Goal: Find specific page/section: Find specific page/section

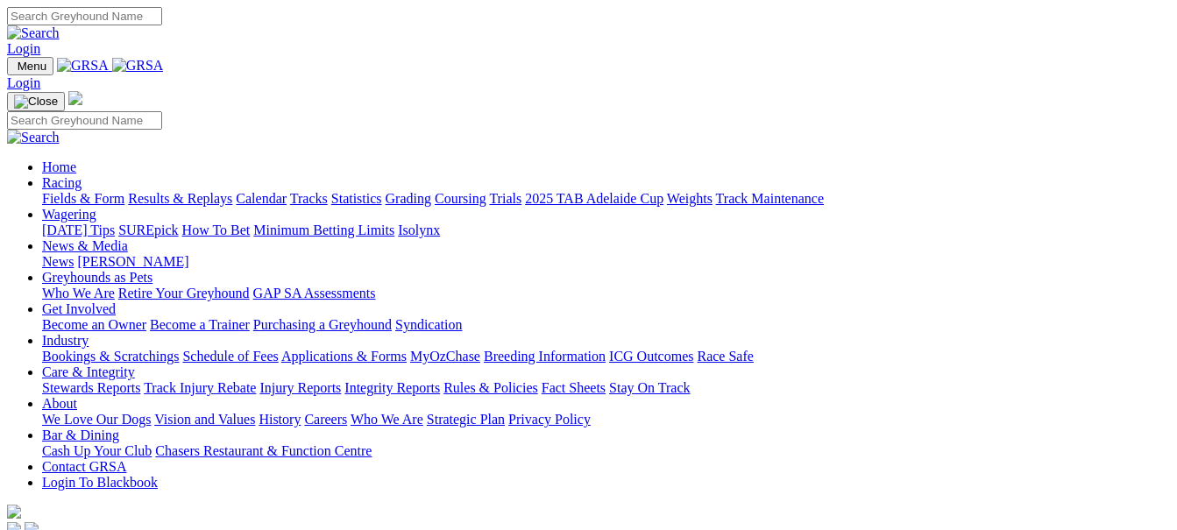
scroll to position [526, 0]
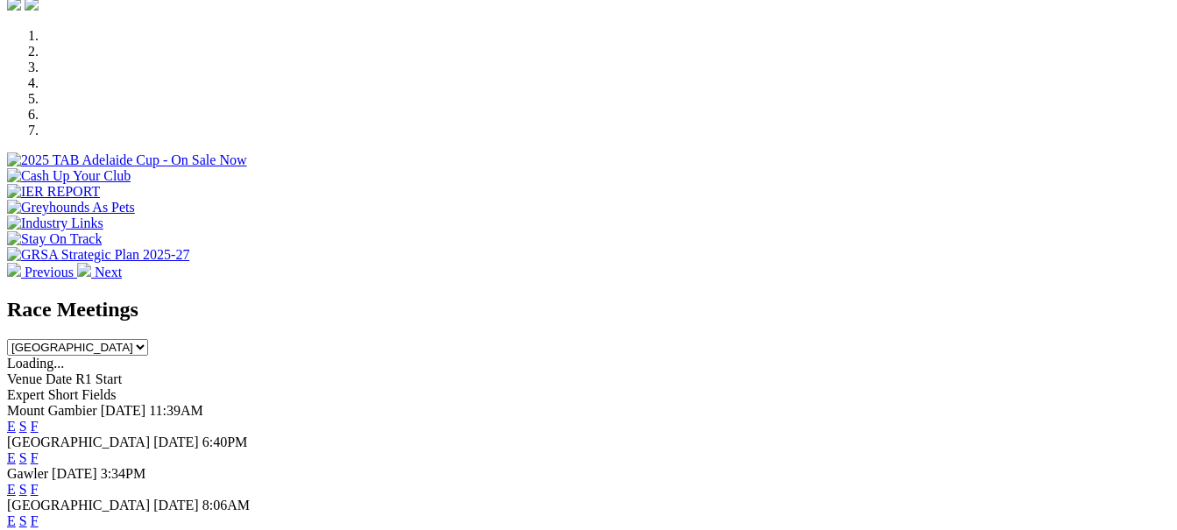
click at [39, 451] on link "F" at bounding box center [35, 458] width 8 height 15
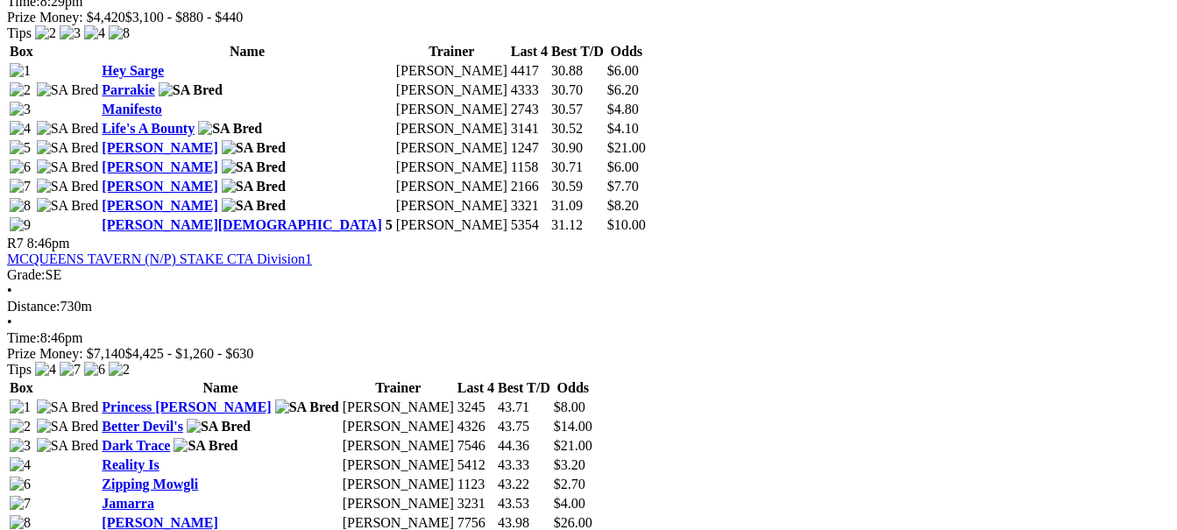
scroll to position [2630, 0]
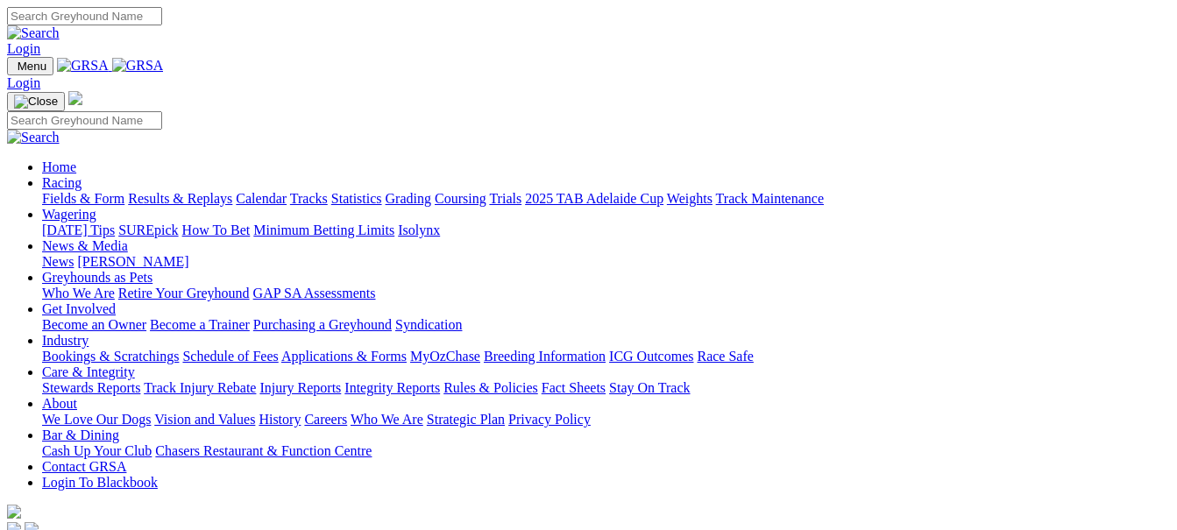
scroll to position [526, 0]
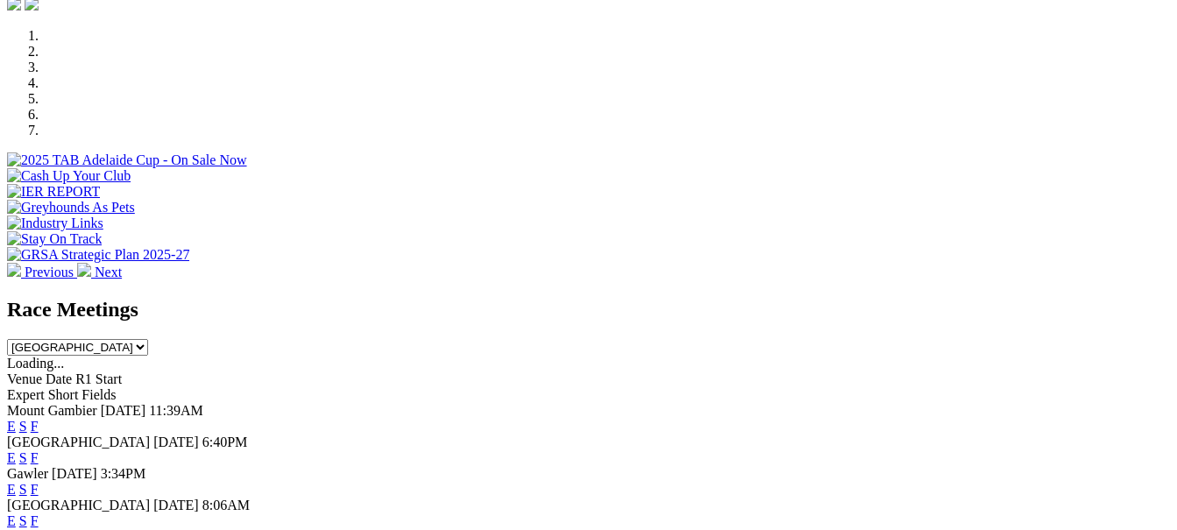
click at [39, 482] on link "F" at bounding box center [35, 489] width 8 height 15
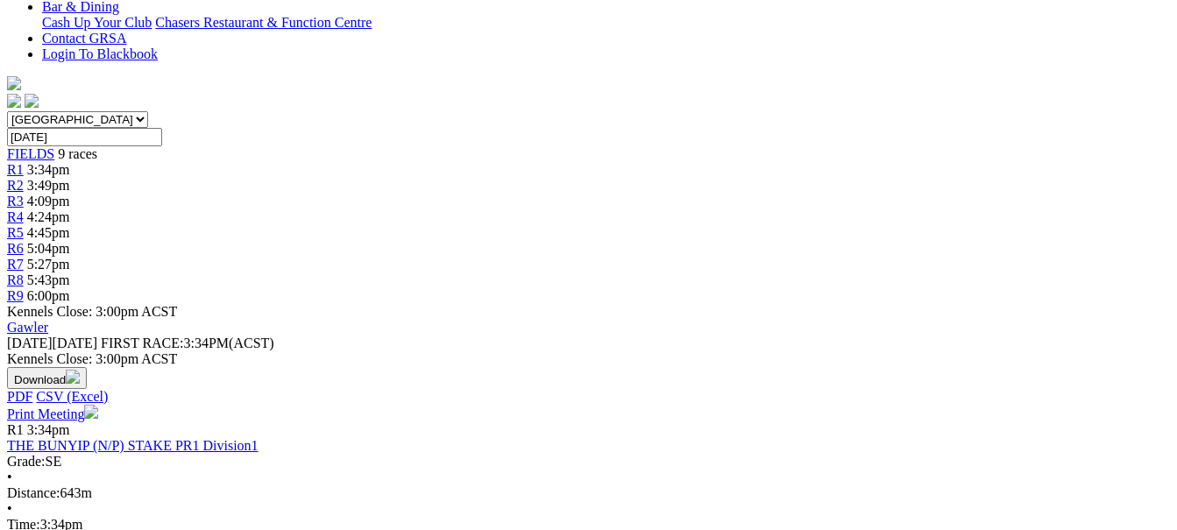
scroll to position [438, 0]
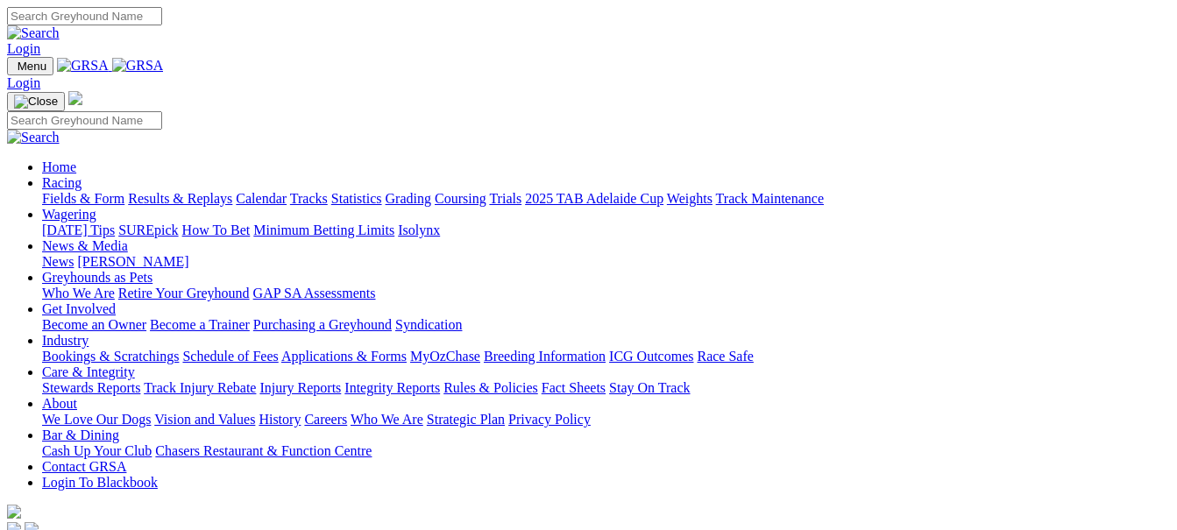
scroll to position [789, 0]
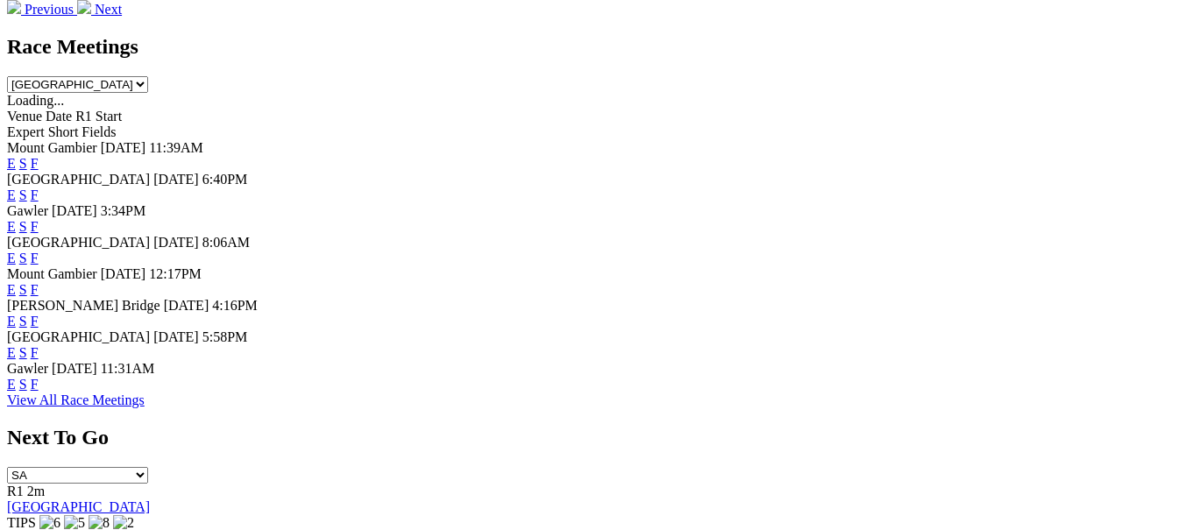
click at [39, 314] on link "F" at bounding box center [35, 321] width 8 height 15
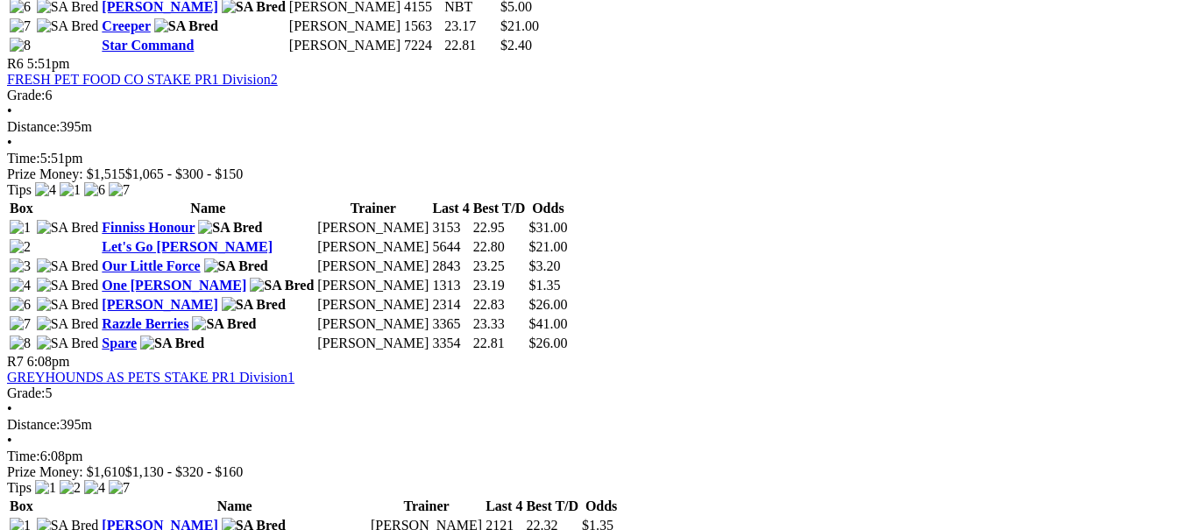
scroll to position [2454, 0]
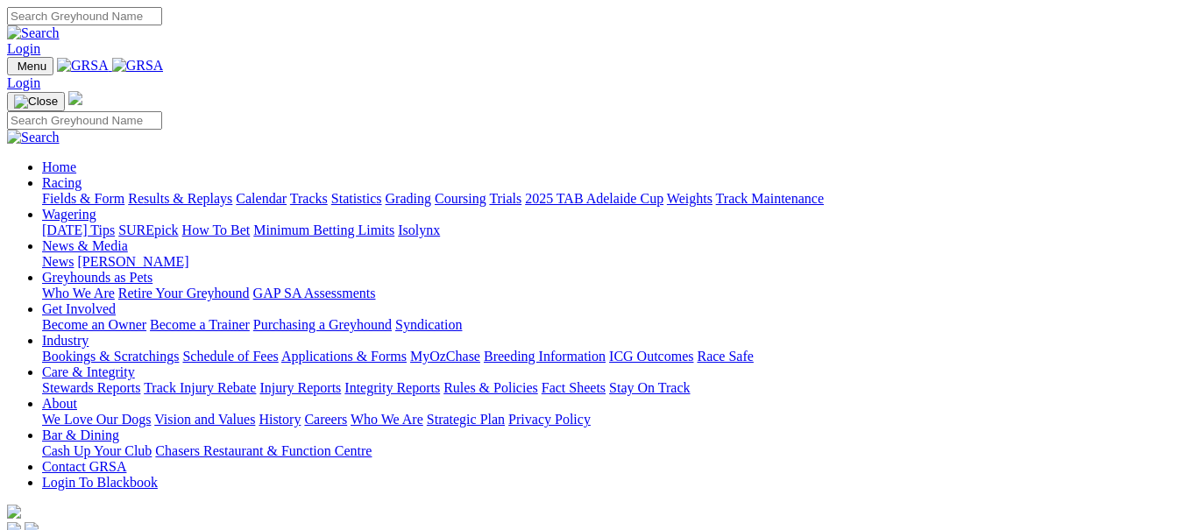
scroll to position [789, 0]
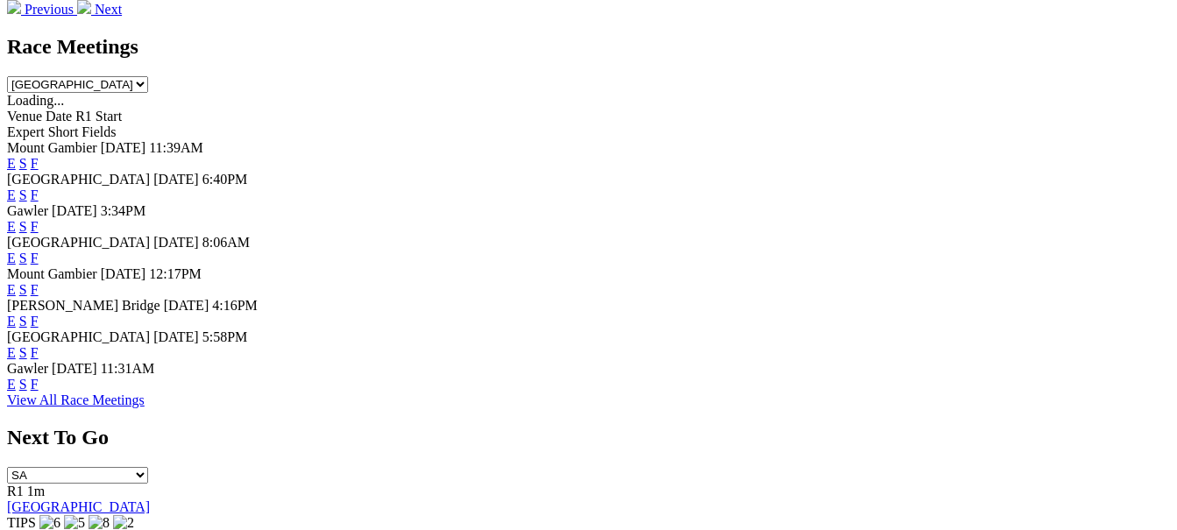
click at [39, 392] on link "F" at bounding box center [35, 384] width 8 height 15
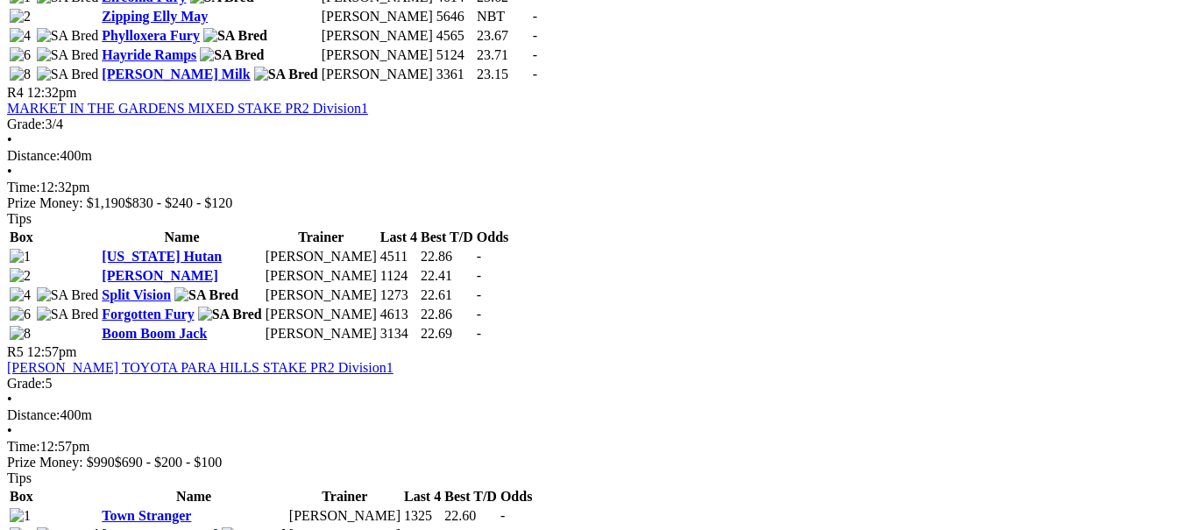
scroll to position [1402, 0]
